Goal: Task Accomplishment & Management: Use online tool/utility

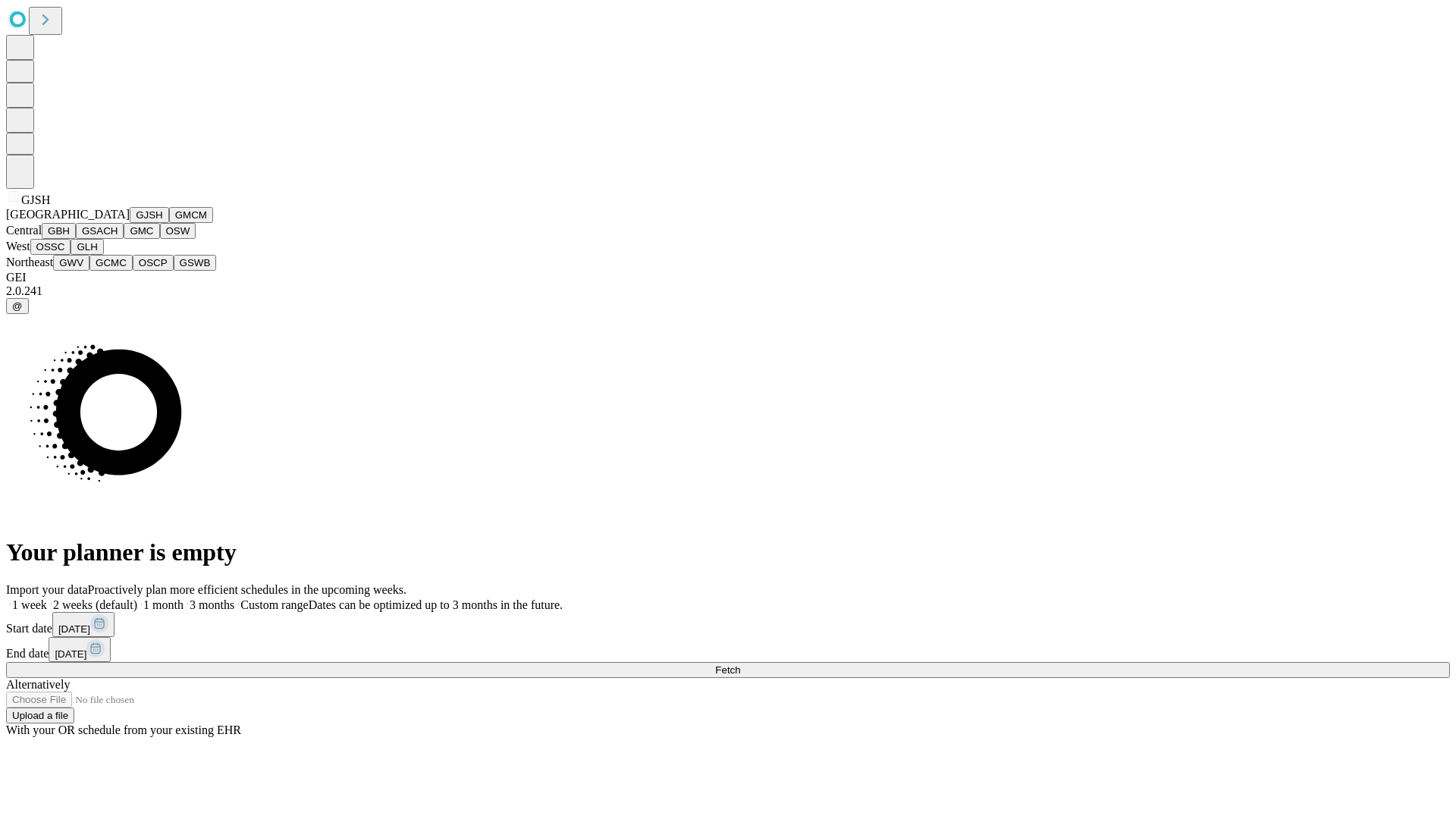
click at [130, 223] on button "GJSH" at bounding box center [149, 215] width 39 height 16
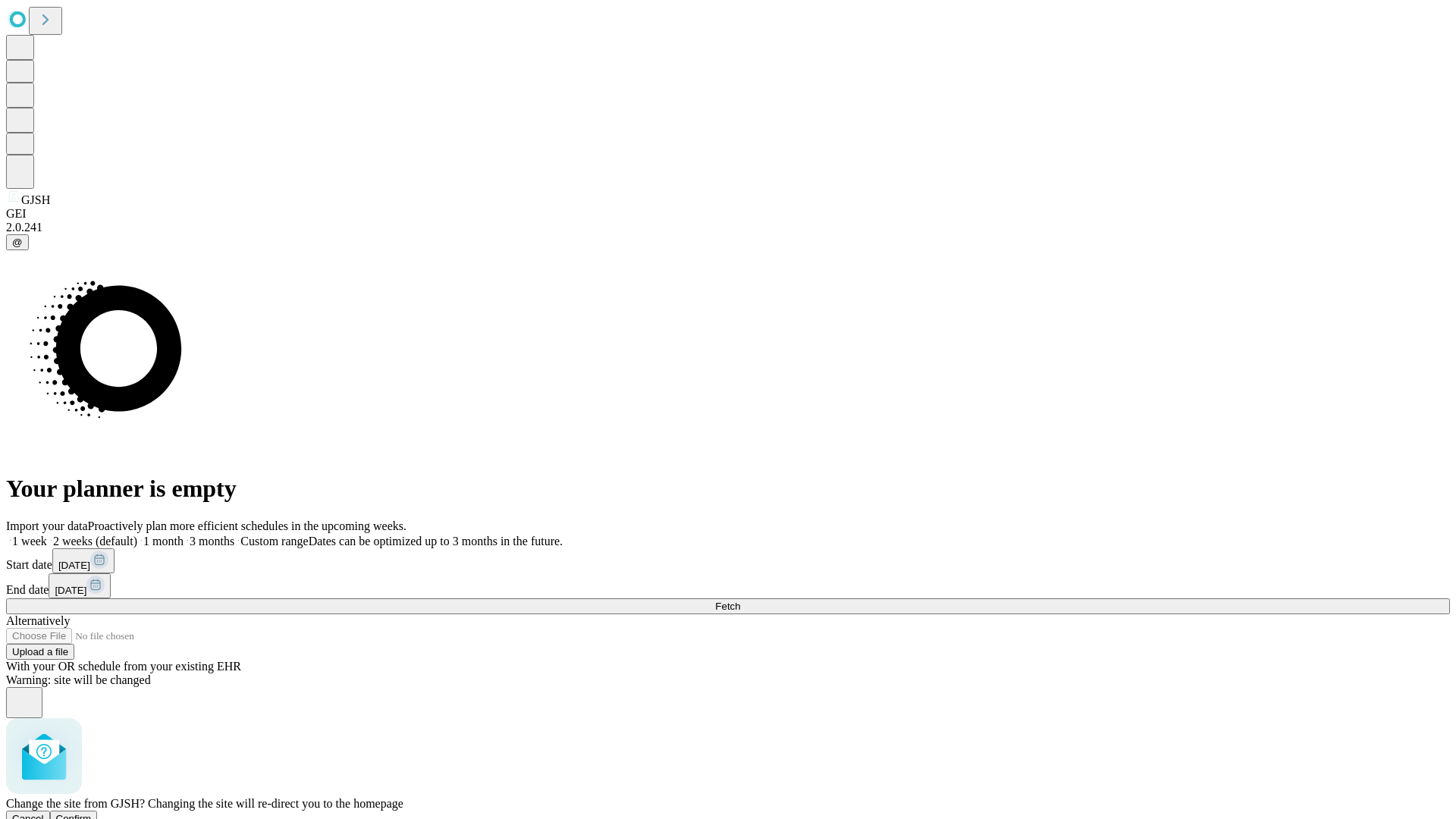
click at [92, 813] on span "Confirm" at bounding box center [74, 818] width 35 height 12
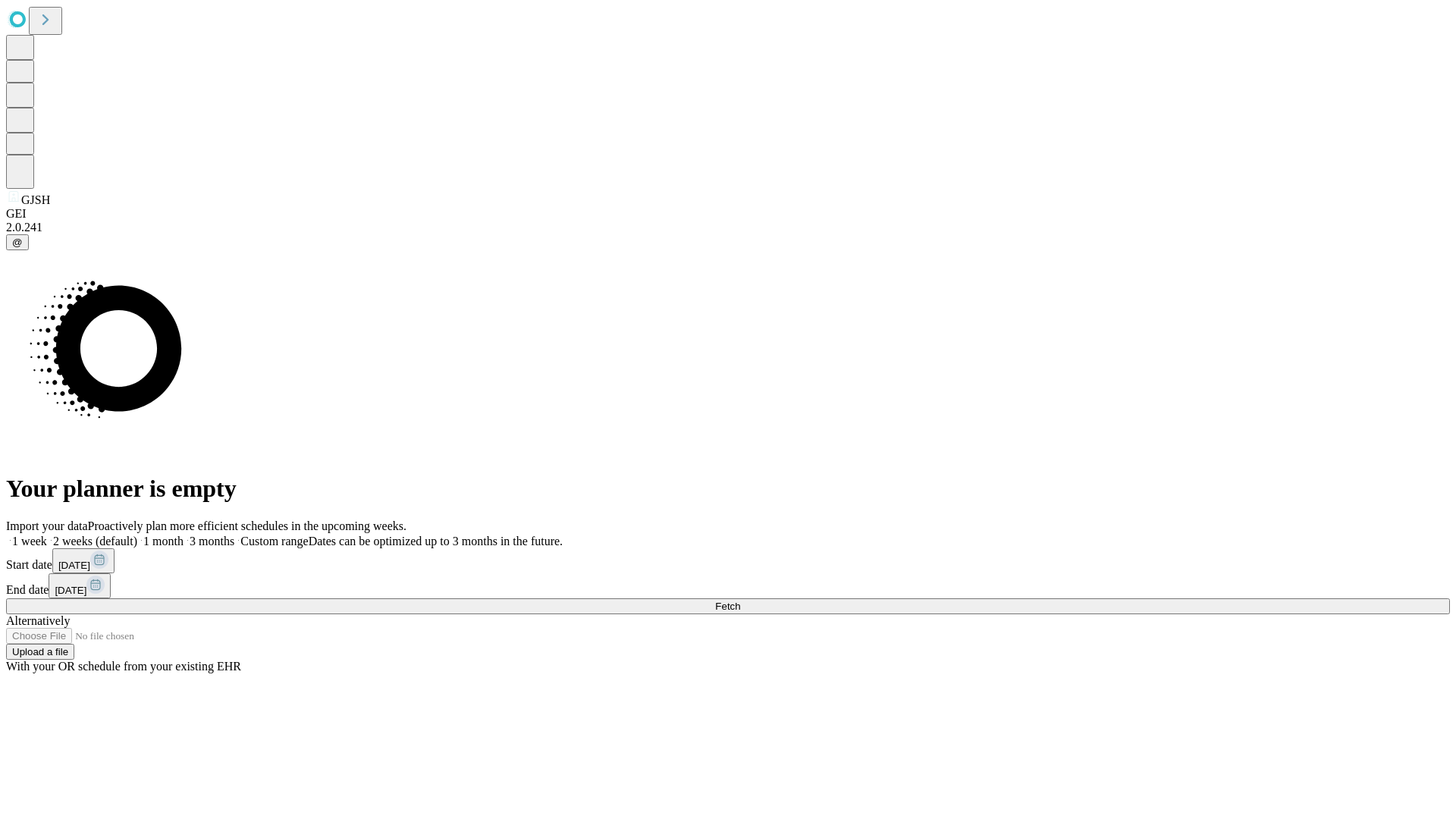
click at [183, 534] on label "1 month" at bounding box center [160, 541] width 46 height 13
click at [740, 600] on span "Fetch" at bounding box center [728, 606] width 25 height 12
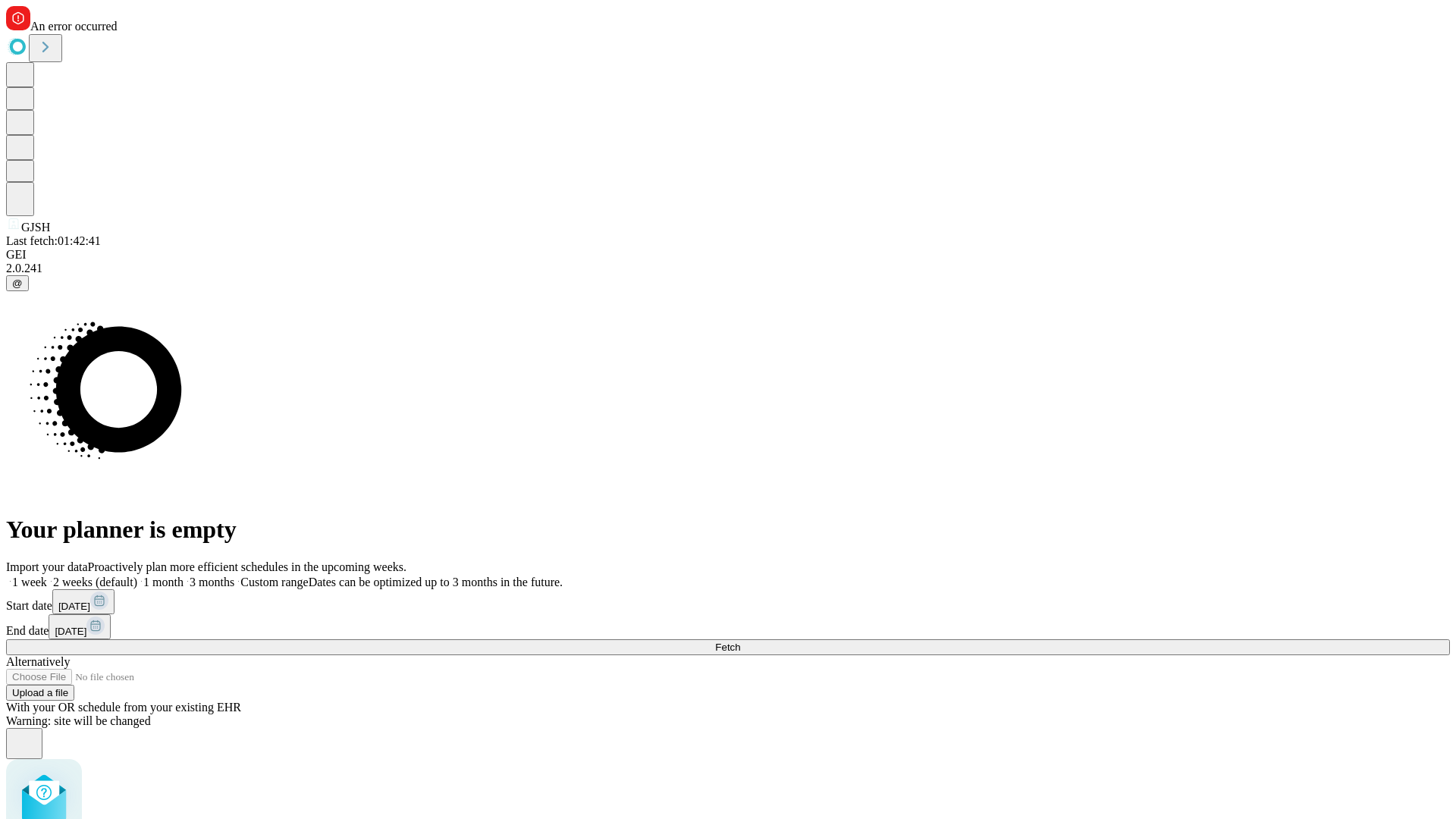
click at [183, 576] on label "1 month" at bounding box center [160, 582] width 46 height 13
click at [740, 642] on span "Fetch" at bounding box center [728, 647] width 25 height 12
click at [183, 576] on label "1 month" at bounding box center [160, 582] width 46 height 13
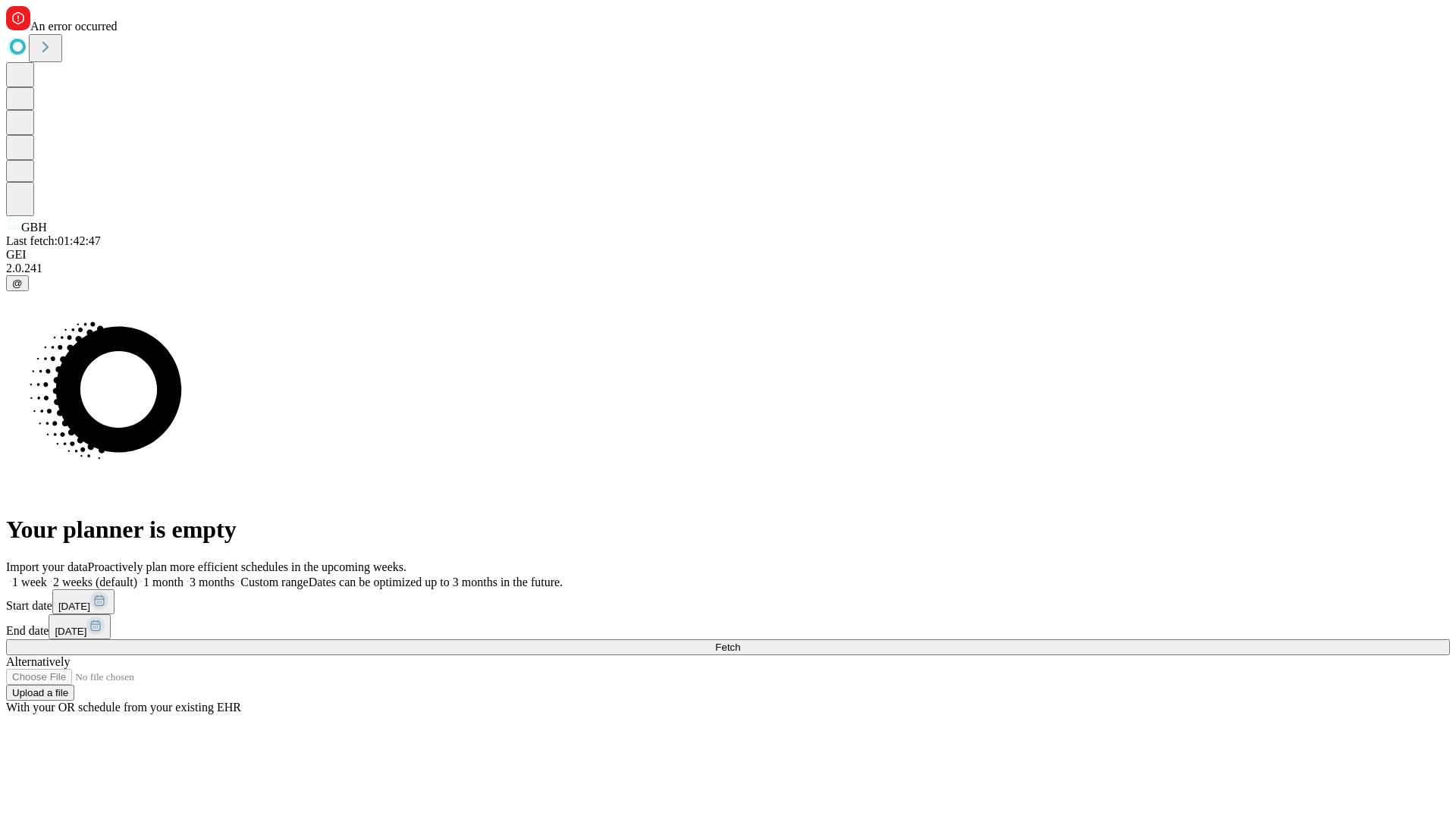
click at [740, 642] on span "Fetch" at bounding box center [728, 647] width 25 height 12
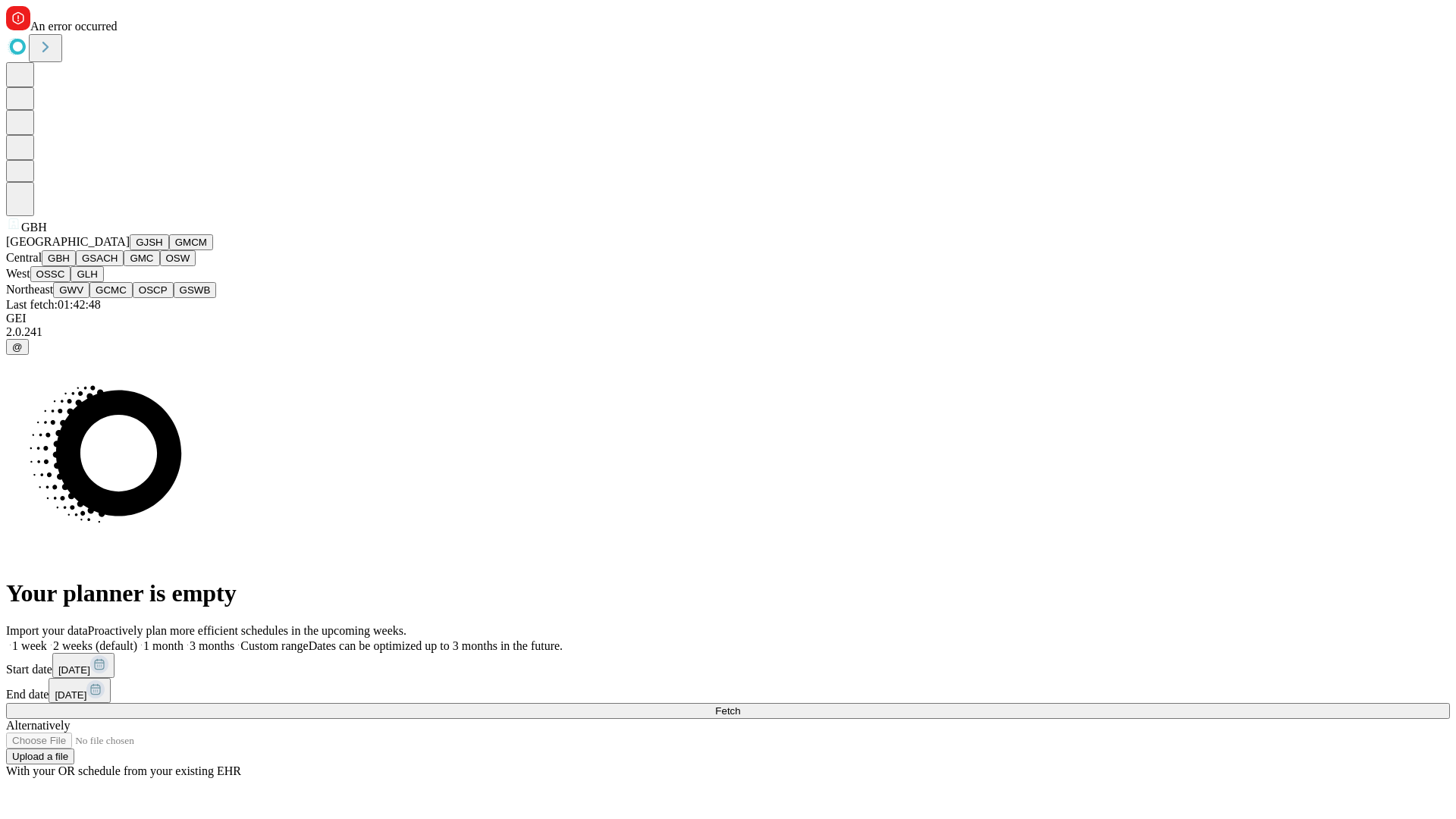
click at [117, 266] on button "GSACH" at bounding box center [100, 258] width 48 height 16
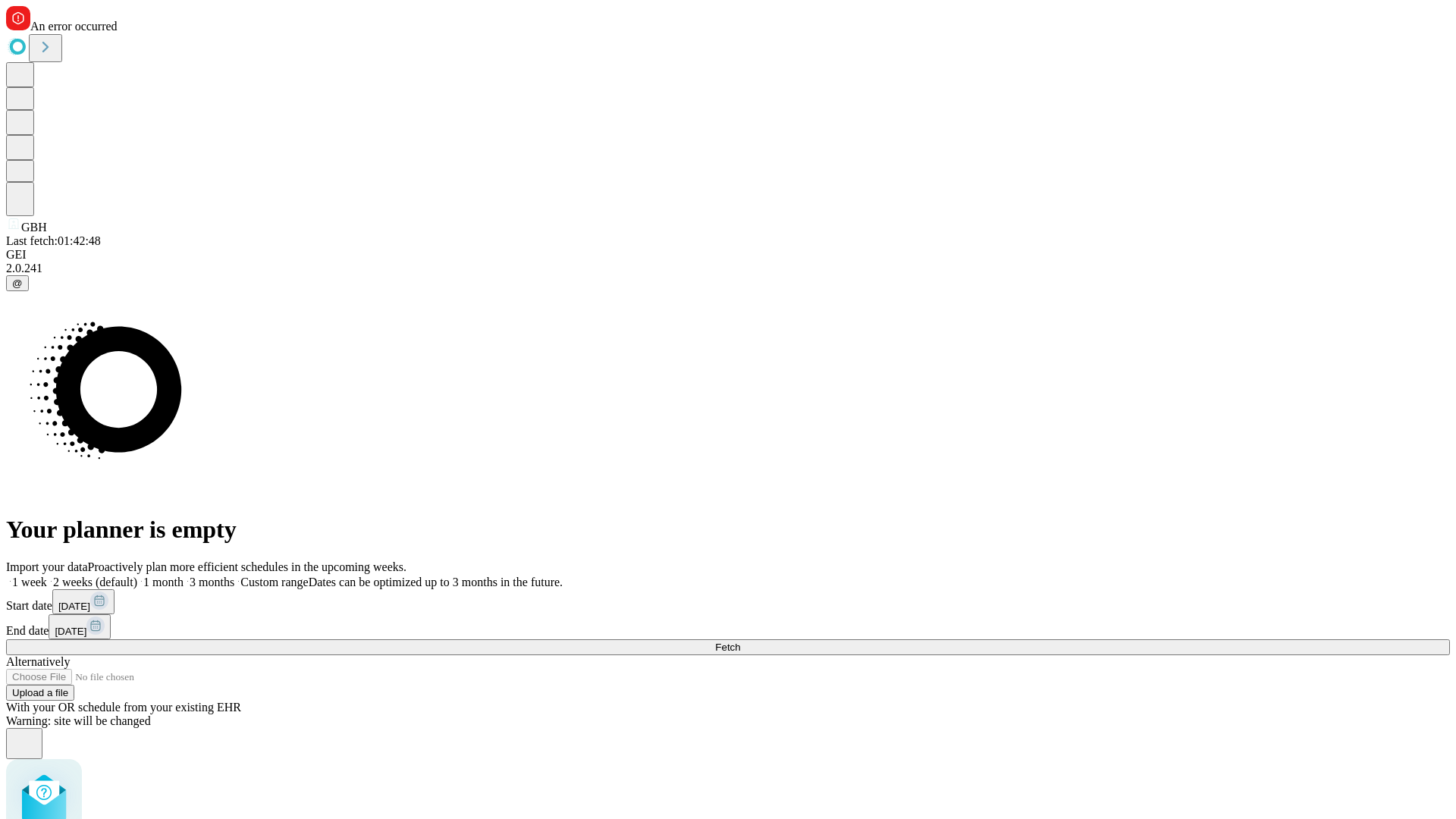
click at [183, 576] on label "1 month" at bounding box center [160, 582] width 46 height 13
click at [740, 642] on span "Fetch" at bounding box center [728, 647] width 25 height 12
click at [183, 576] on label "1 month" at bounding box center [160, 582] width 46 height 13
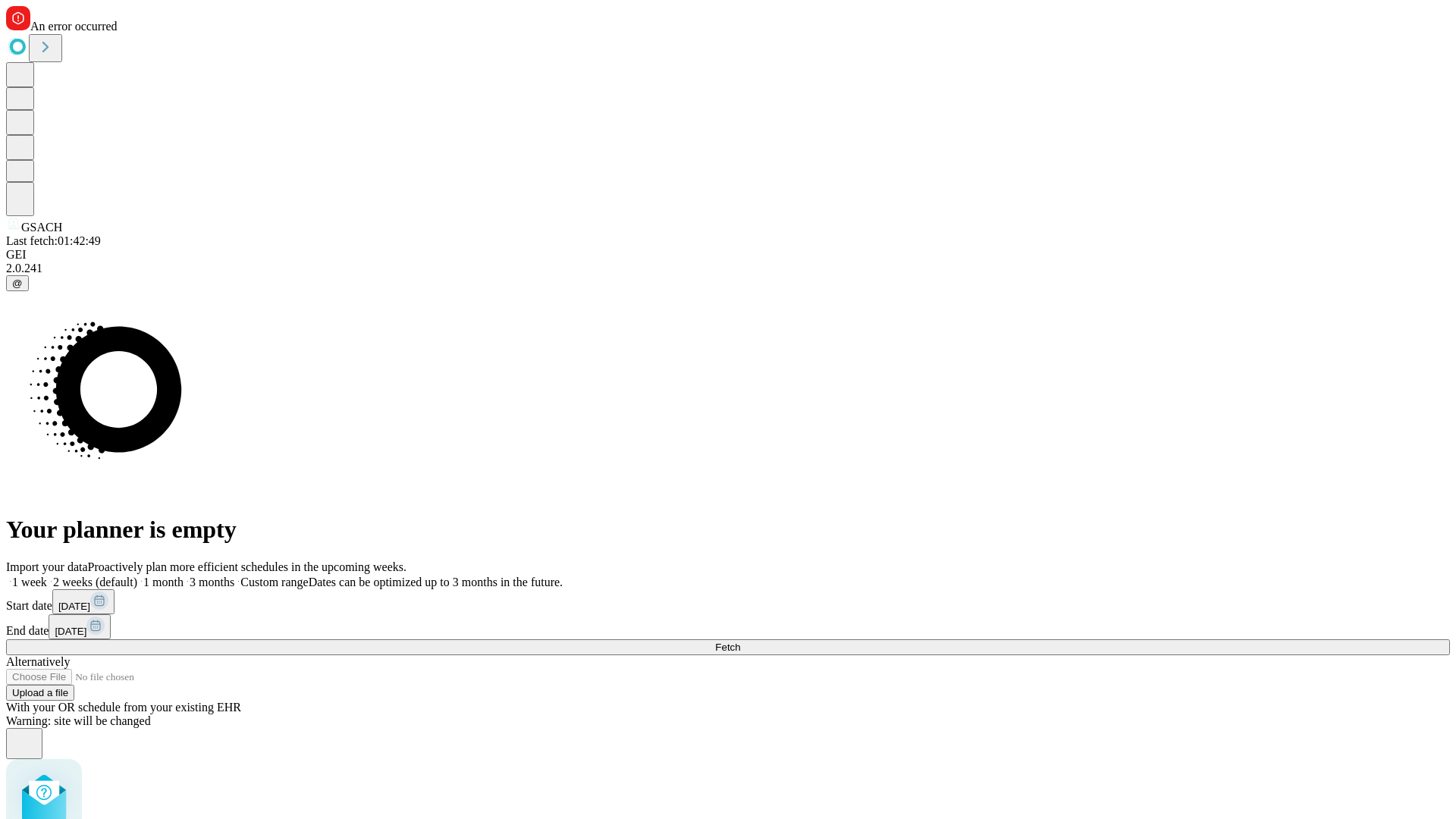
click at [740, 642] on span "Fetch" at bounding box center [728, 647] width 25 height 12
click at [183, 576] on label "1 month" at bounding box center [160, 582] width 46 height 13
click at [740, 642] on span "Fetch" at bounding box center [728, 647] width 25 height 12
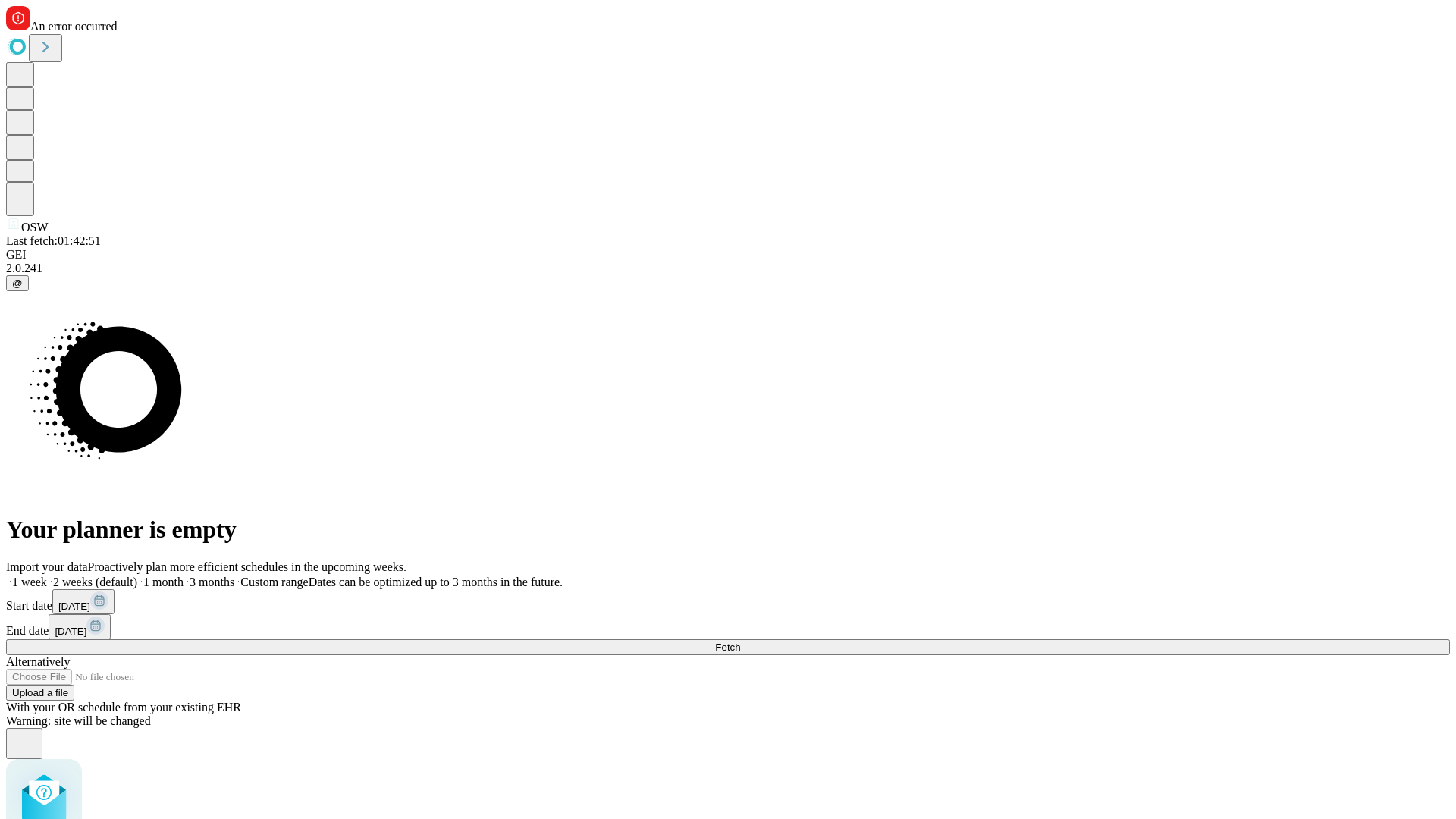
click at [183, 576] on label "1 month" at bounding box center [160, 582] width 46 height 13
click at [740, 642] on span "Fetch" at bounding box center [728, 647] width 25 height 12
click at [183, 576] on label "1 month" at bounding box center [160, 582] width 46 height 13
click at [740, 642] on span "Fetch" at bounding box center [728, 647] width 25 height 12
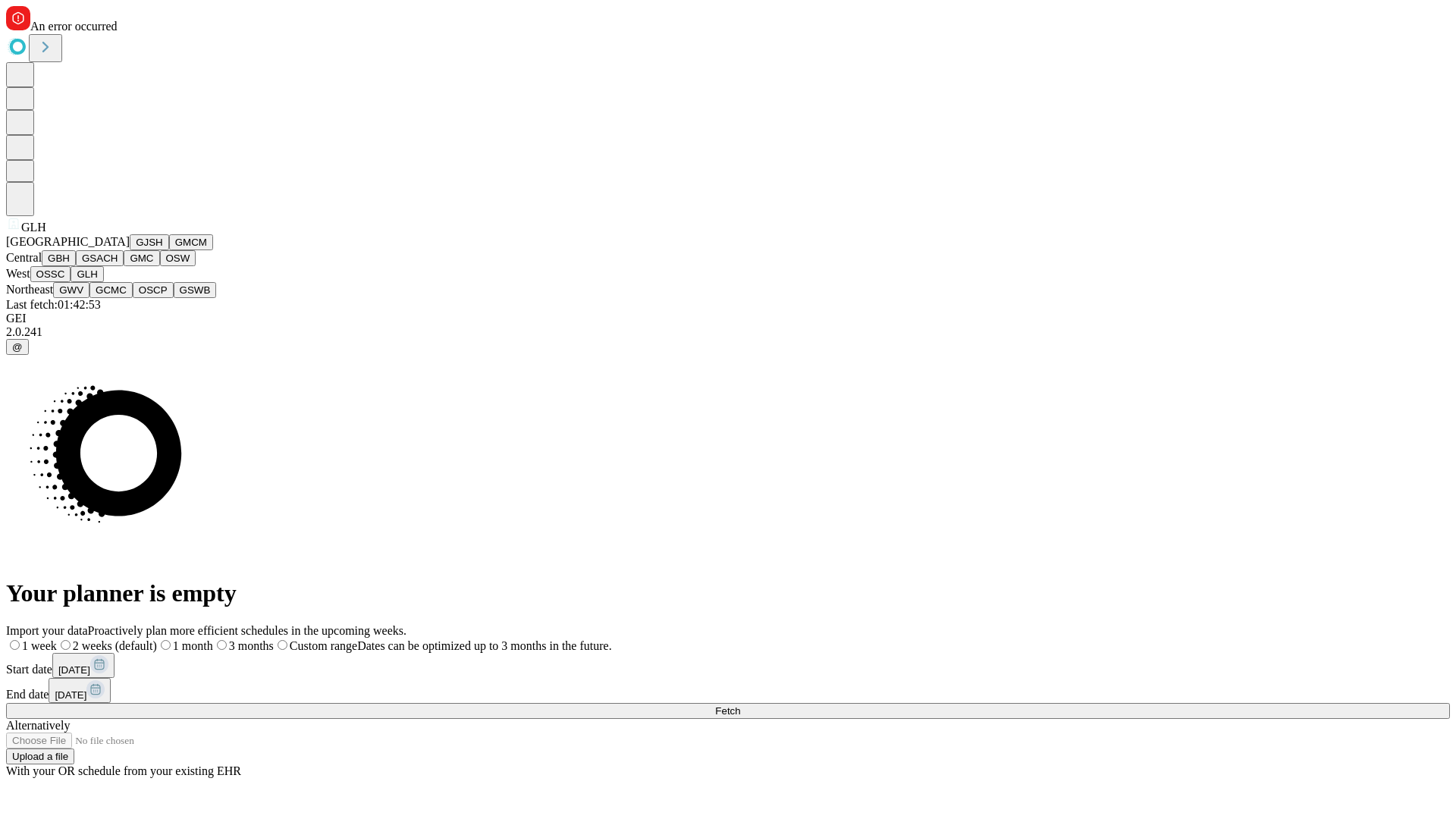
click at [90, 298] on button "GWV" at bounding box center [71, 290] width 36 height 16
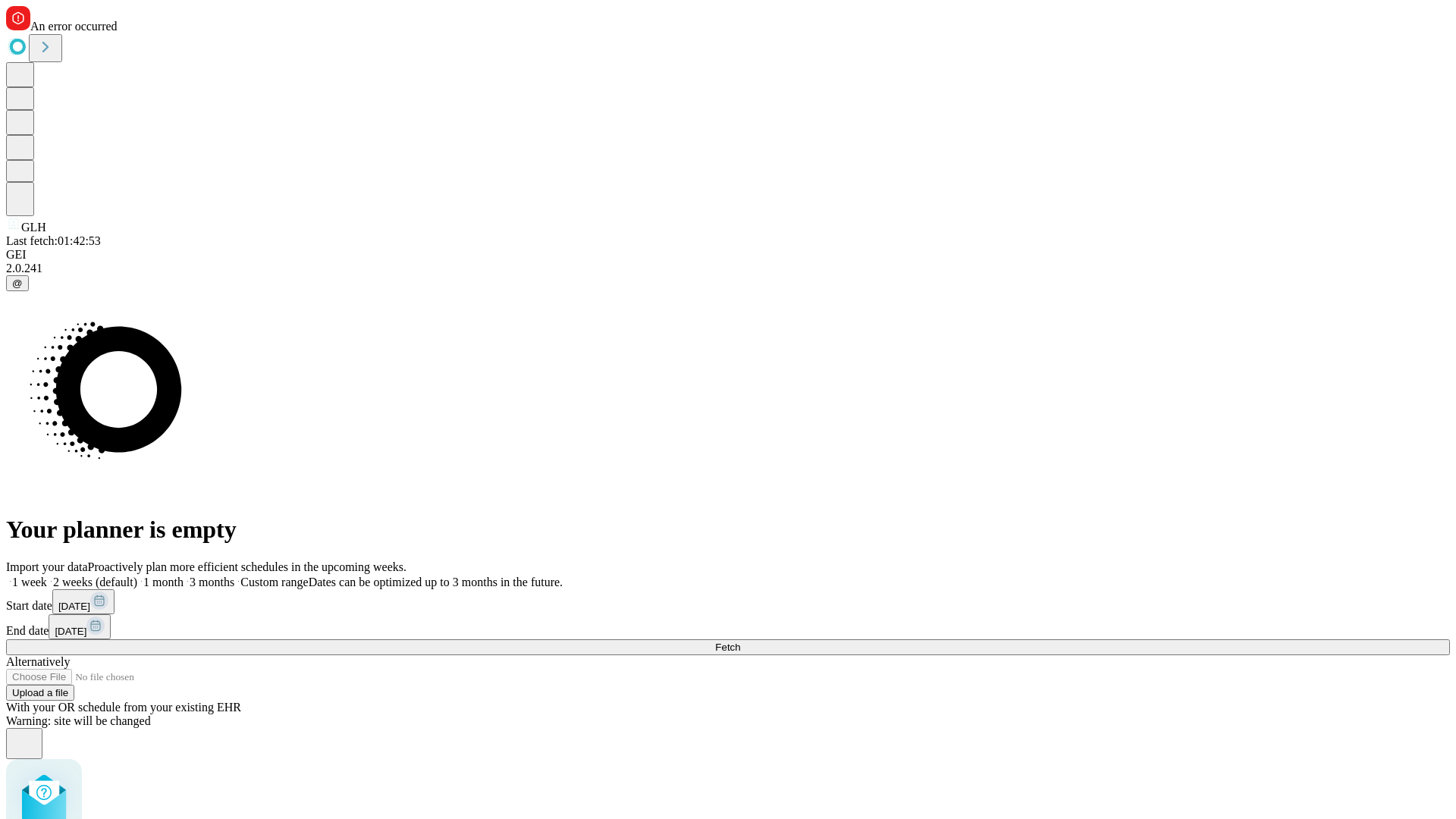
click at [183, 576] on label "1 month" at bounding box center [160, 582] width 46 height 13
click at [740, 642] on span "Fetch" at bounding box center [728, 647] width 25 height 12
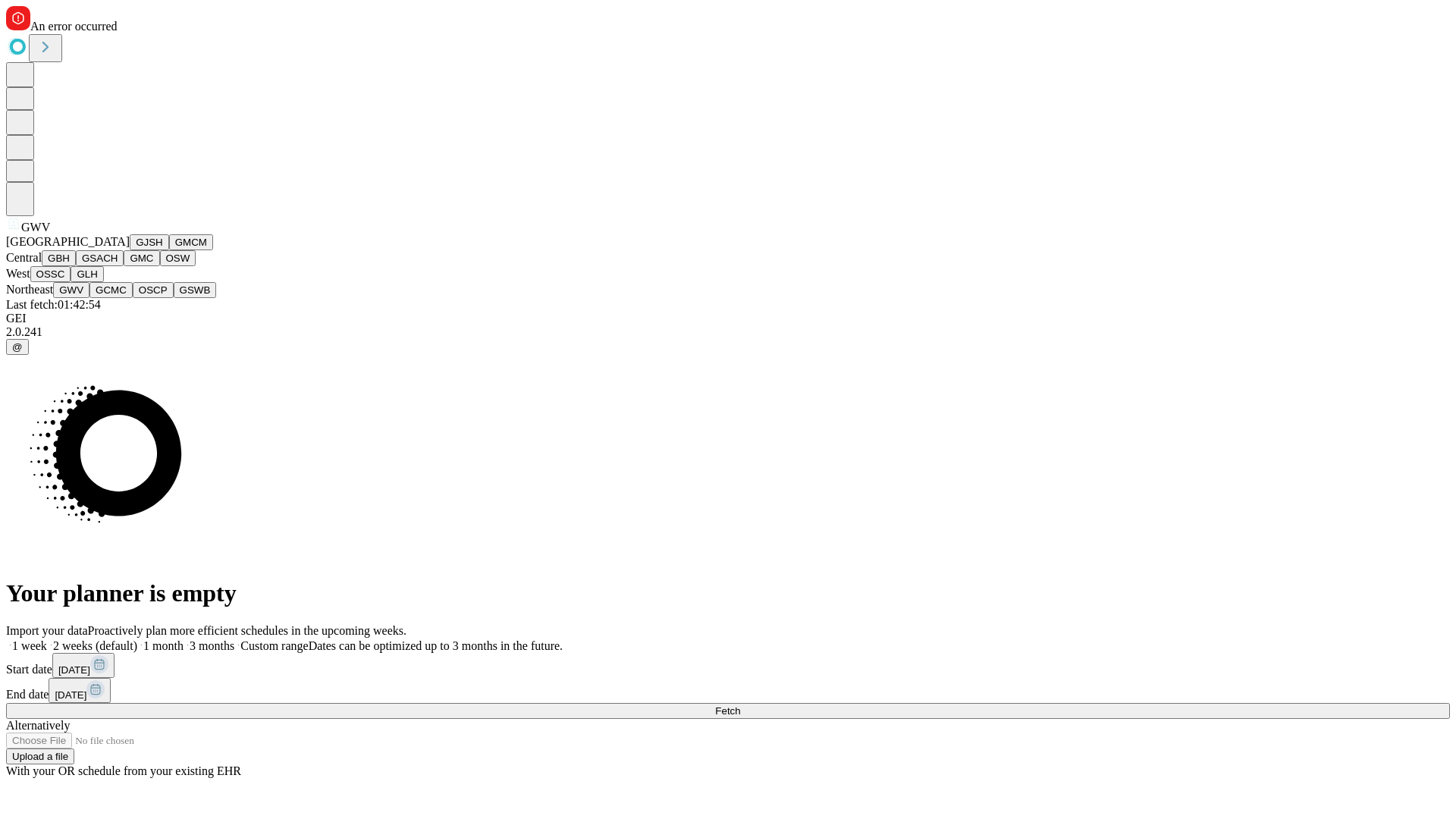
click at [117, 298] on button "GCMC" at bounding box center [111, 290] width 43 height 16
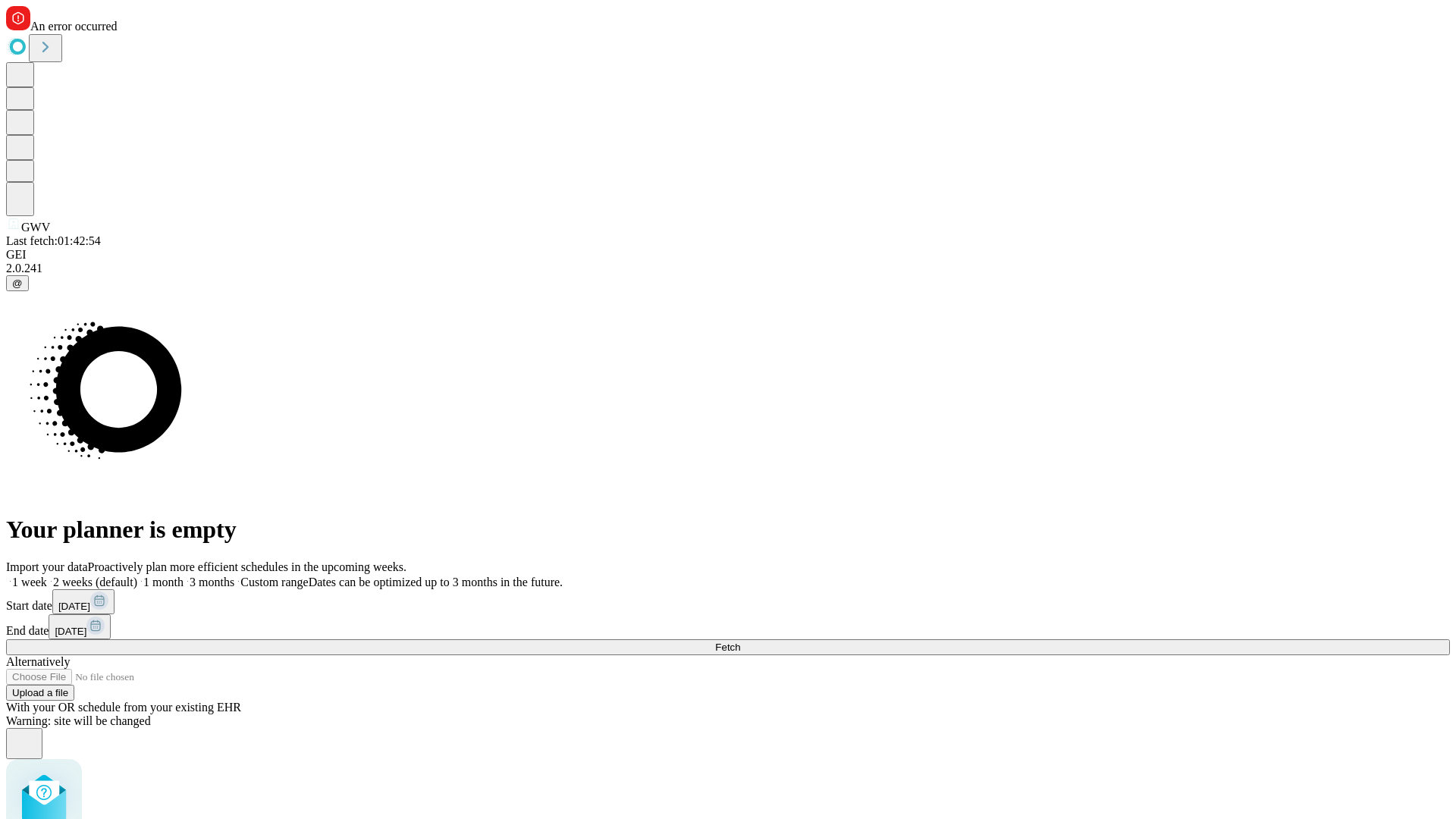
click at [183, 576] on label "1 month" at bounding box center [160, 582] width 46 height 13
click at [740, 642] on span "Fetch" at bounding box center [728, 647] width 25 height 12
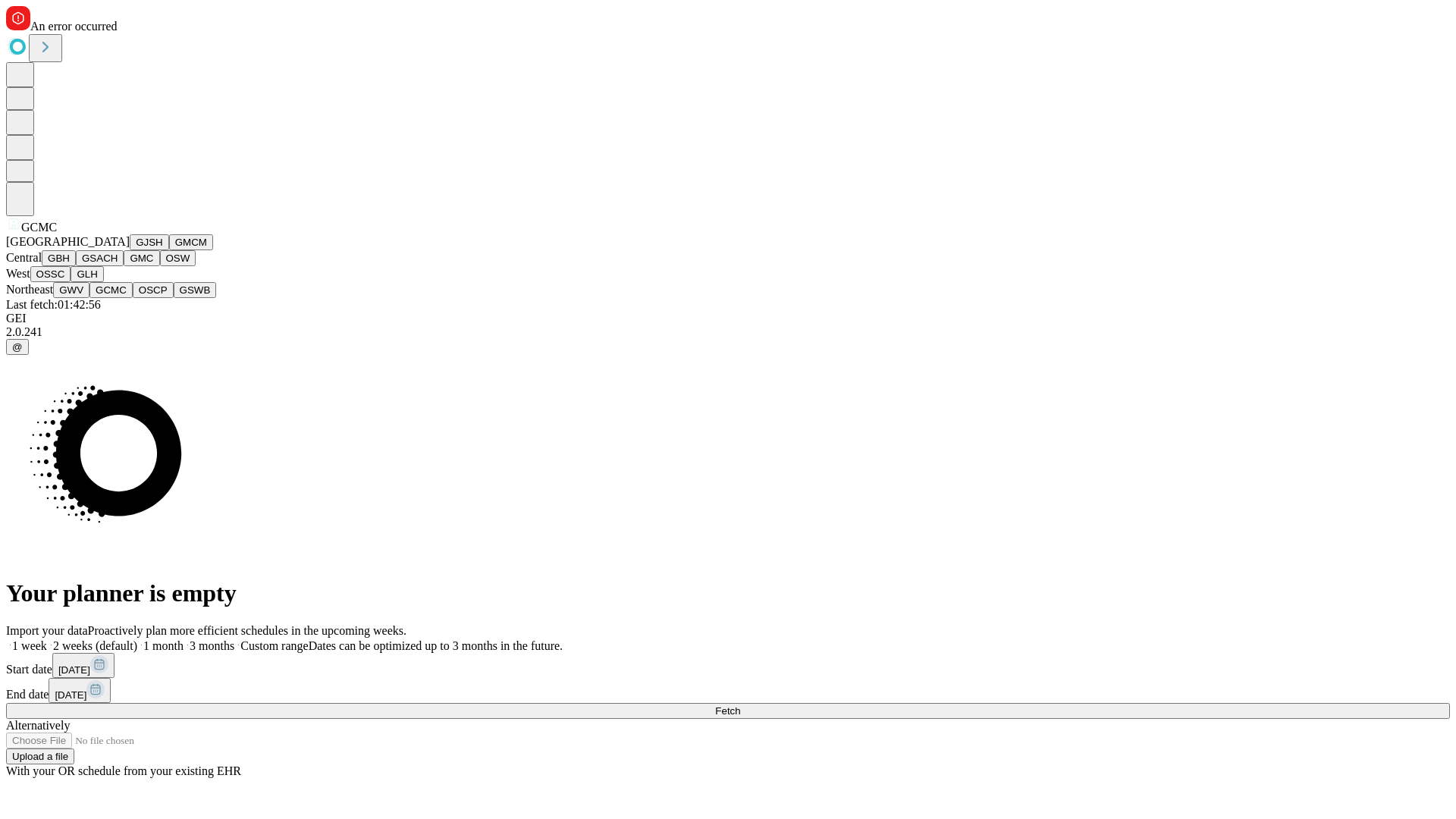
click at [133, 298] on button "OSCP" at bounding box center [153, 290] width 41 height 16
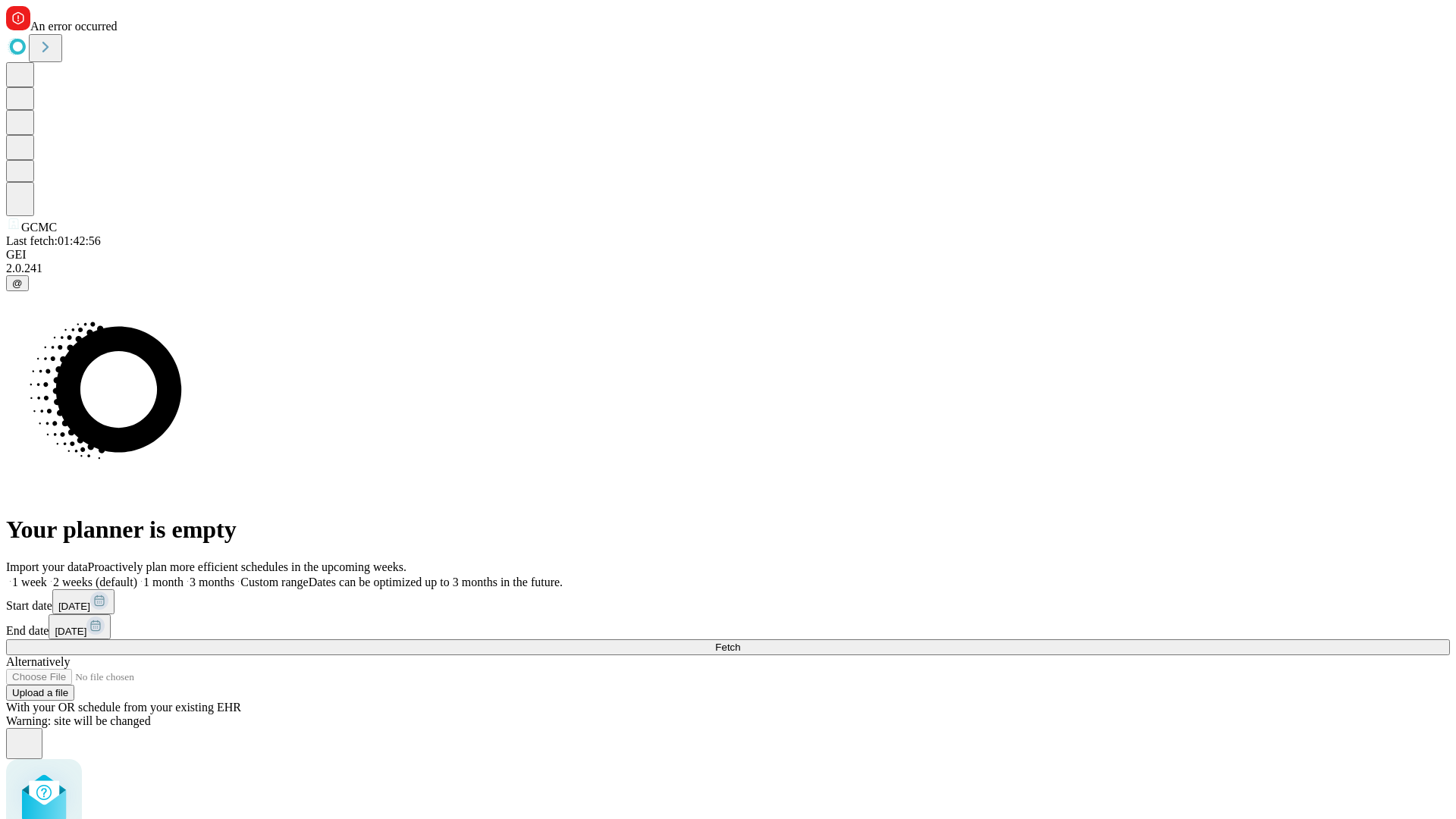
click at [183, 576] on label "1 month" at bounding box center [160, 582] width 46 height 13
click at [740, 642] on span "Fetch" at bounding box center [728, 647] width 25 height 12
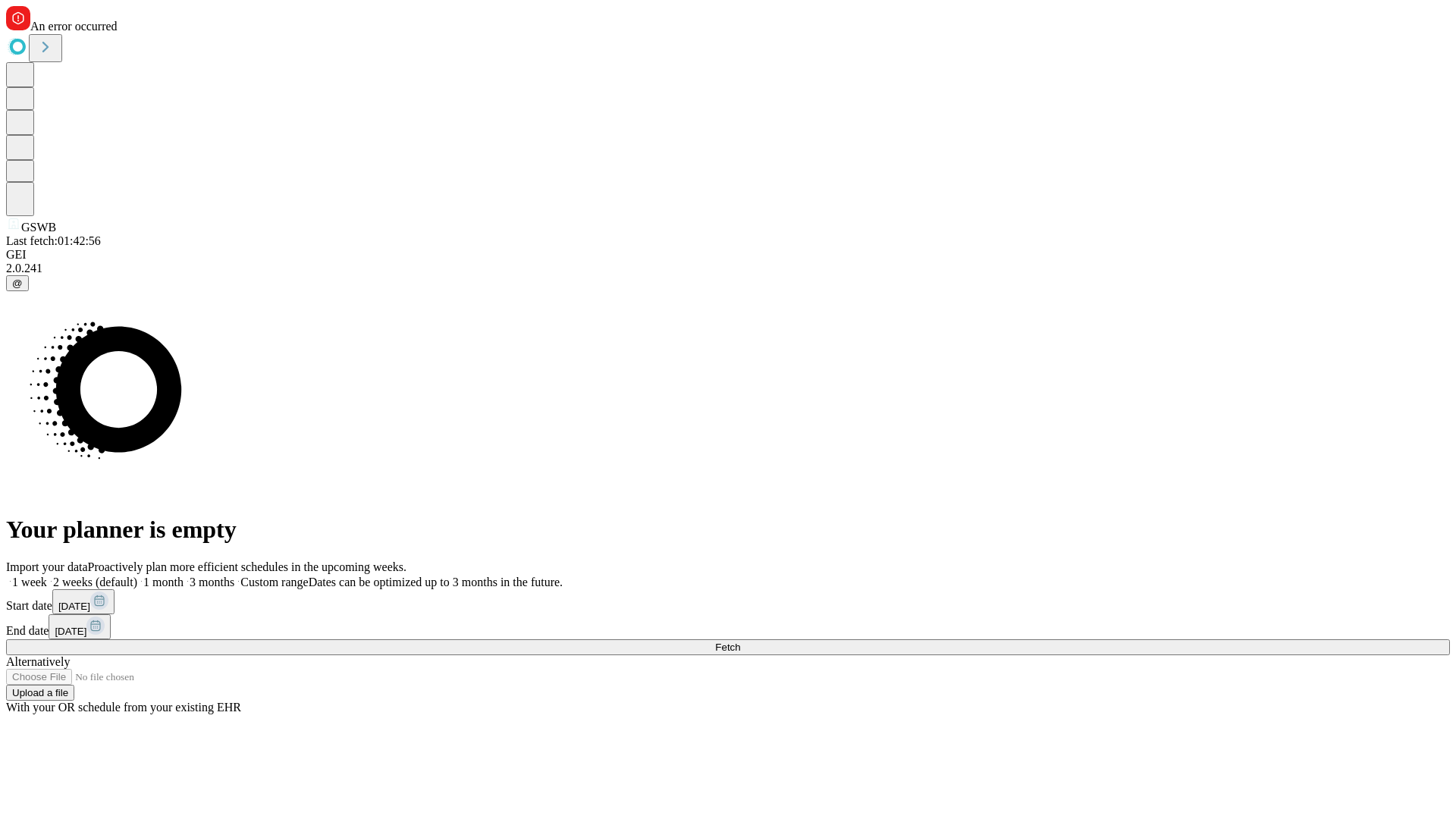
click at [183, 576] on label "1 month" at bounding box center [160, 582] width 46 height 13
click at [740, 642] on span "Fetch" at bounding box center [728, 647] width 25 height 12
